Goal: Information Seeking & Learning: Learn about a topic

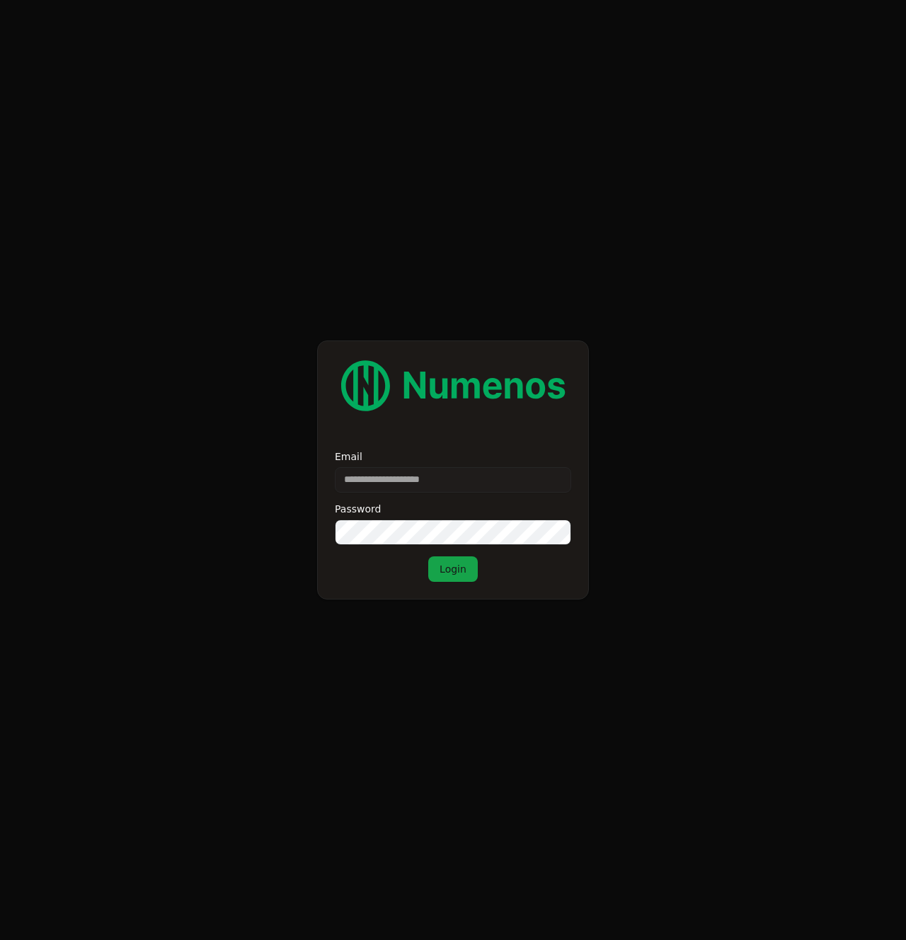
click at [388, 473] on input "Email" at bounding box center [453, 479] width 236 height 25
type input "**********"
click at [440, 568] on button "Login" at bounding box center [453, 568] width 50 height 25
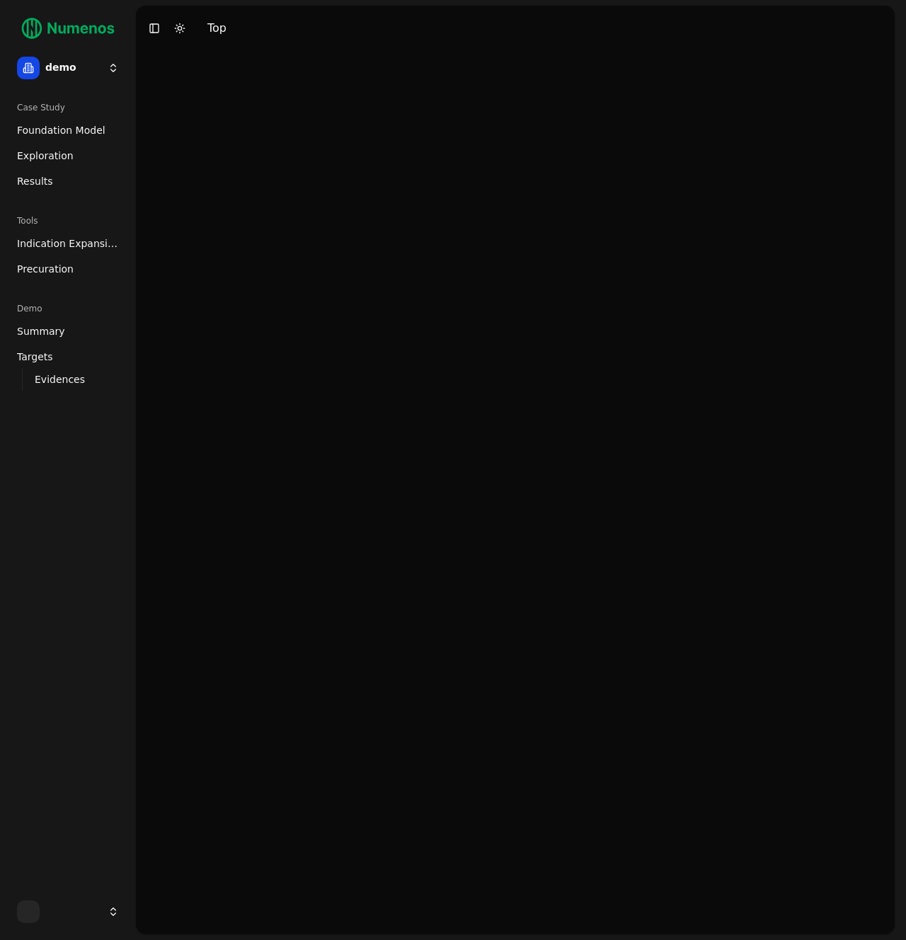
click at [67, 81] on html "demo Case Study Foundation Model Exploration Results Tools Indication Expansion…" at bounding box center [453, 470] width 906 height 940
click at [192, 122] on div "prime" at bounding box center [206, 123] width 151 height 28
click at [67, 142] on ul "Foundation Model Exploration Results" at bounding box center [67, 156] width 113 height 74
click at [64, 123] on span "Foundation Model" at bounding box center [61, 130] width 88 height 14
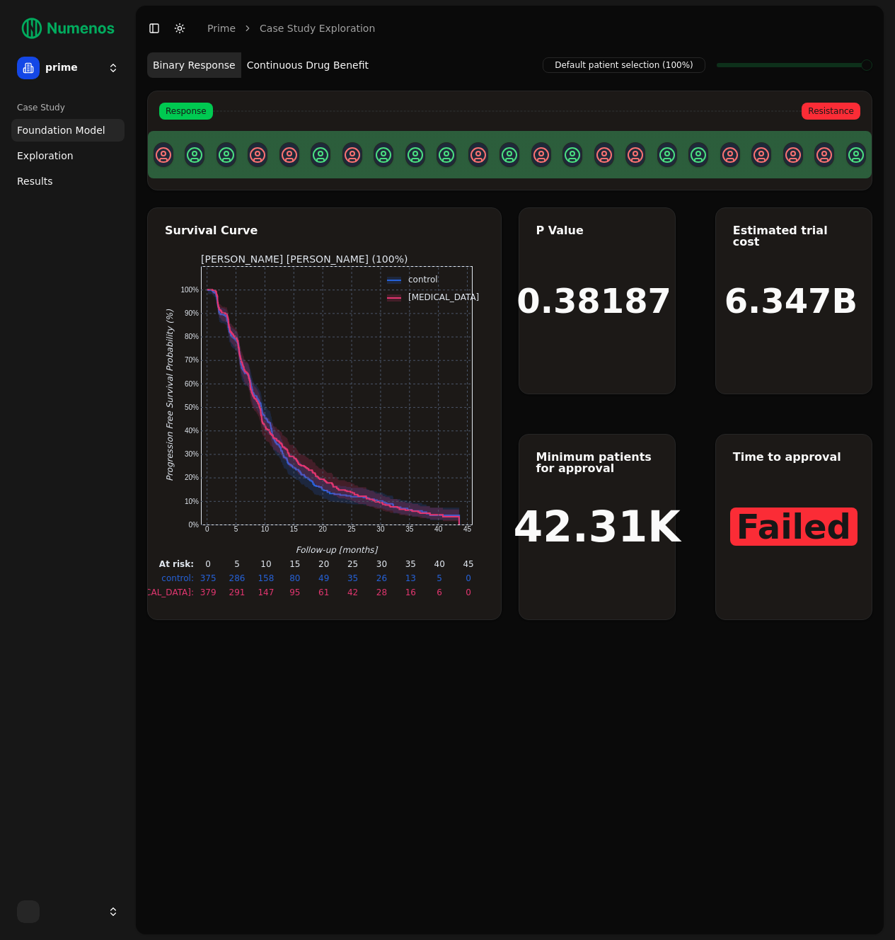
click at [277, 67] on button "Continuous Drug Benefit" at bounding box center [307, 64] width 133 height 25
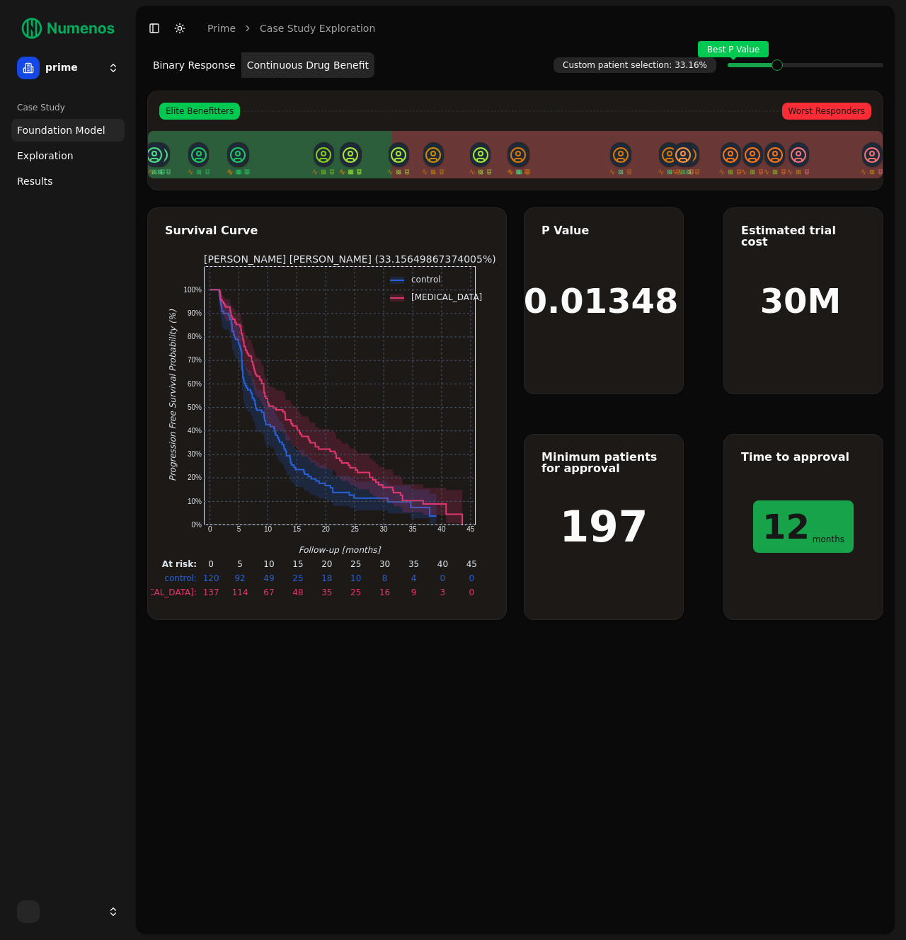
click at [42, 156] on span "Exploration" at bounding box center [45, 156] width 57 height 14
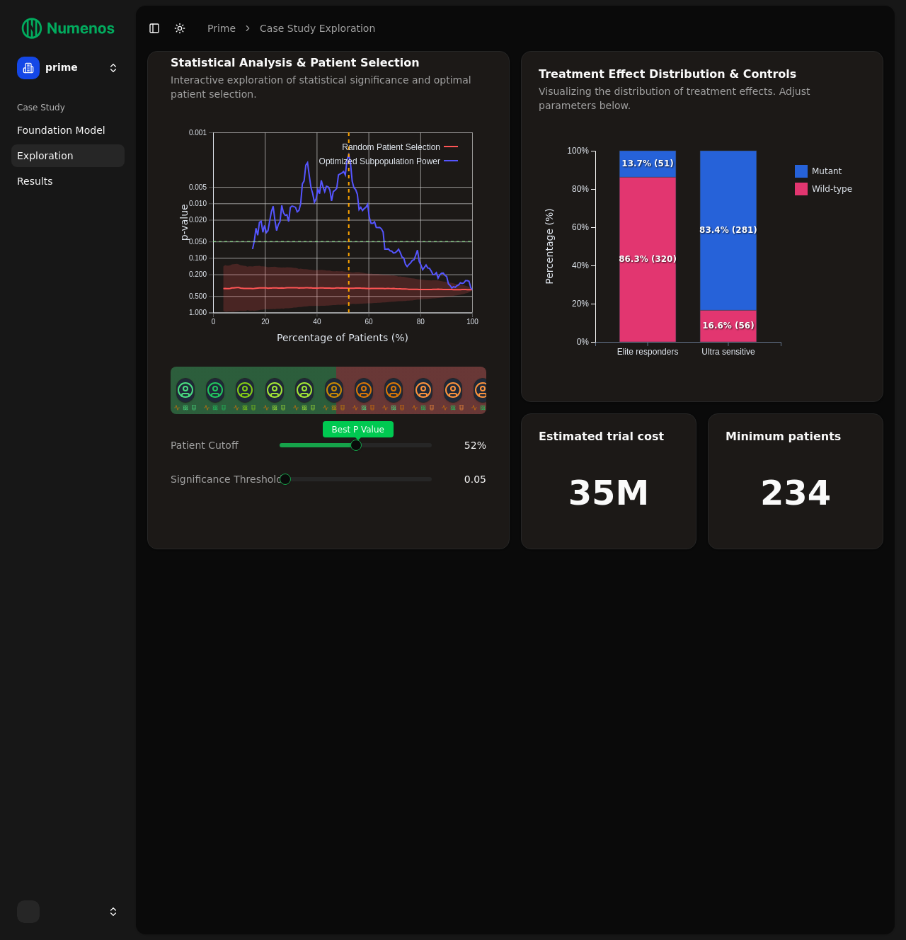
click at [423, 448] on span at bounding box center [423, 445] width 1 height 6
click at [72, 128] on span "Foundation Model" at bounding box center [61, 130] width 88 height 14
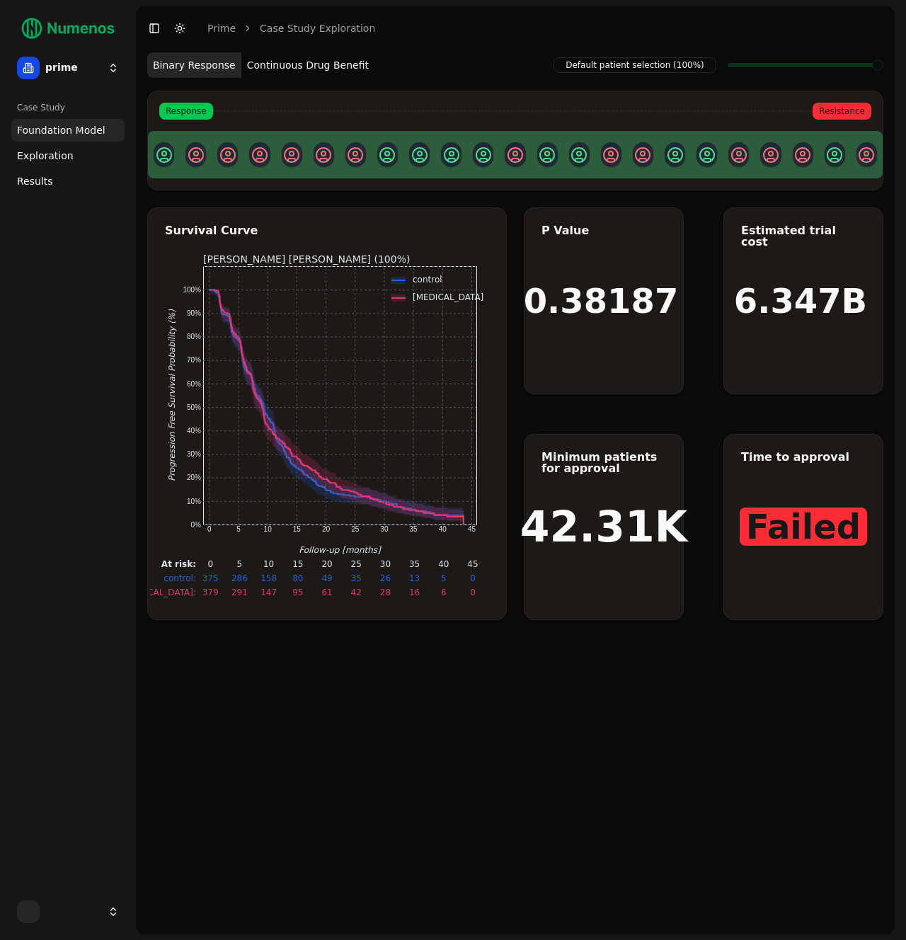
click at [301, 62] on button "Continuous Drug Benefit" at bounding box center [307, 64] width 133 height 25
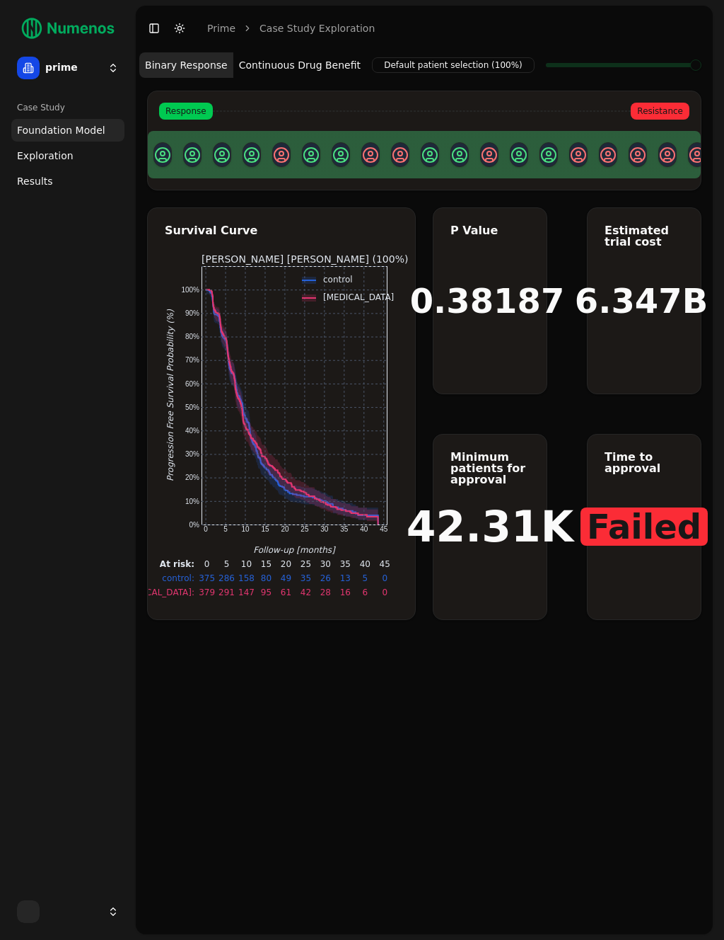
click at [271, 57] on button "Continuous Drug Benefit" at bounding box center [299, 64] width 133 height 25
